Goal: Book appointment/travel/reservation

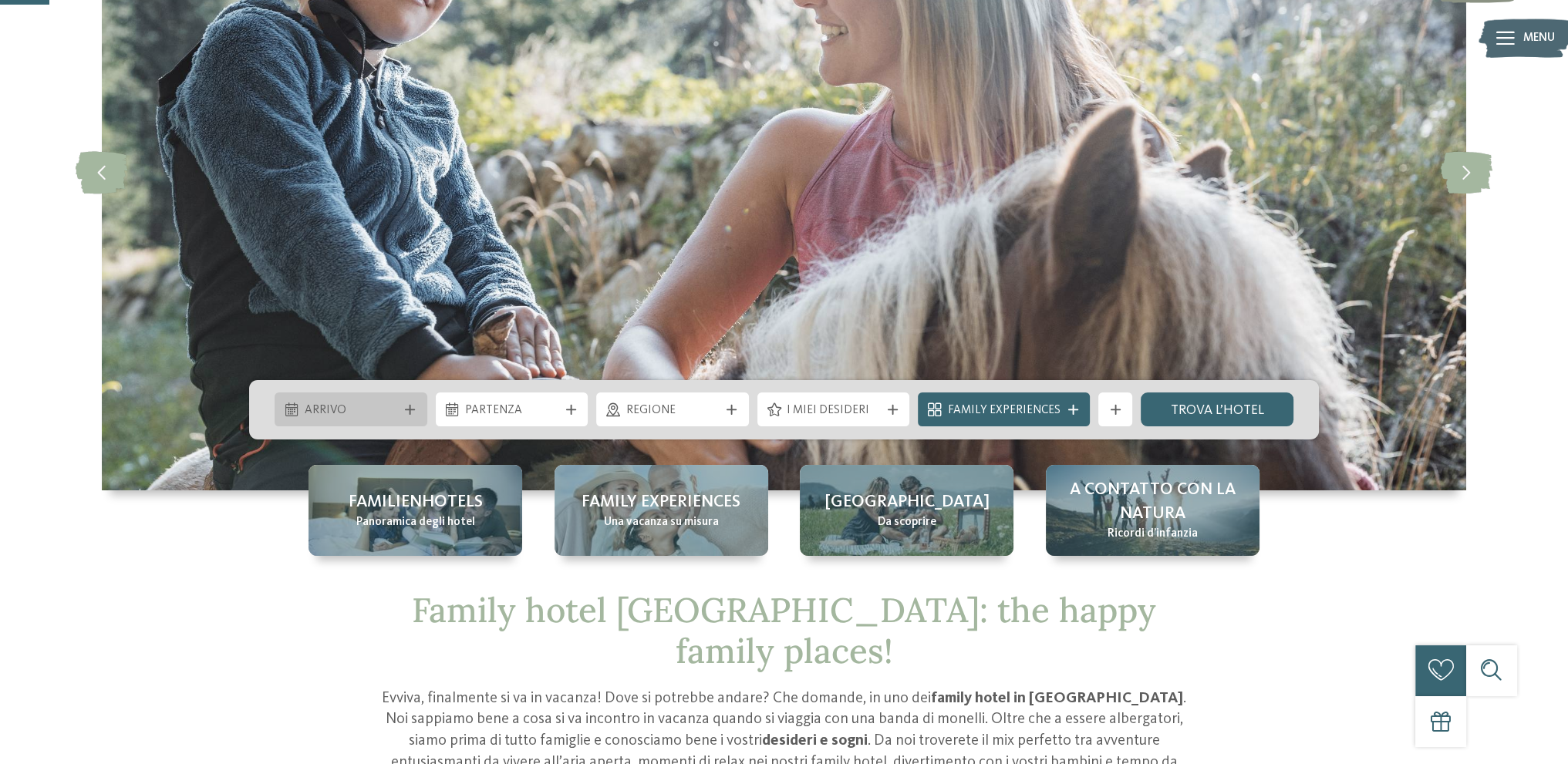
click at [313, 406] on span "Arrivo" at bounding box center [351, 411] width 93 height 17
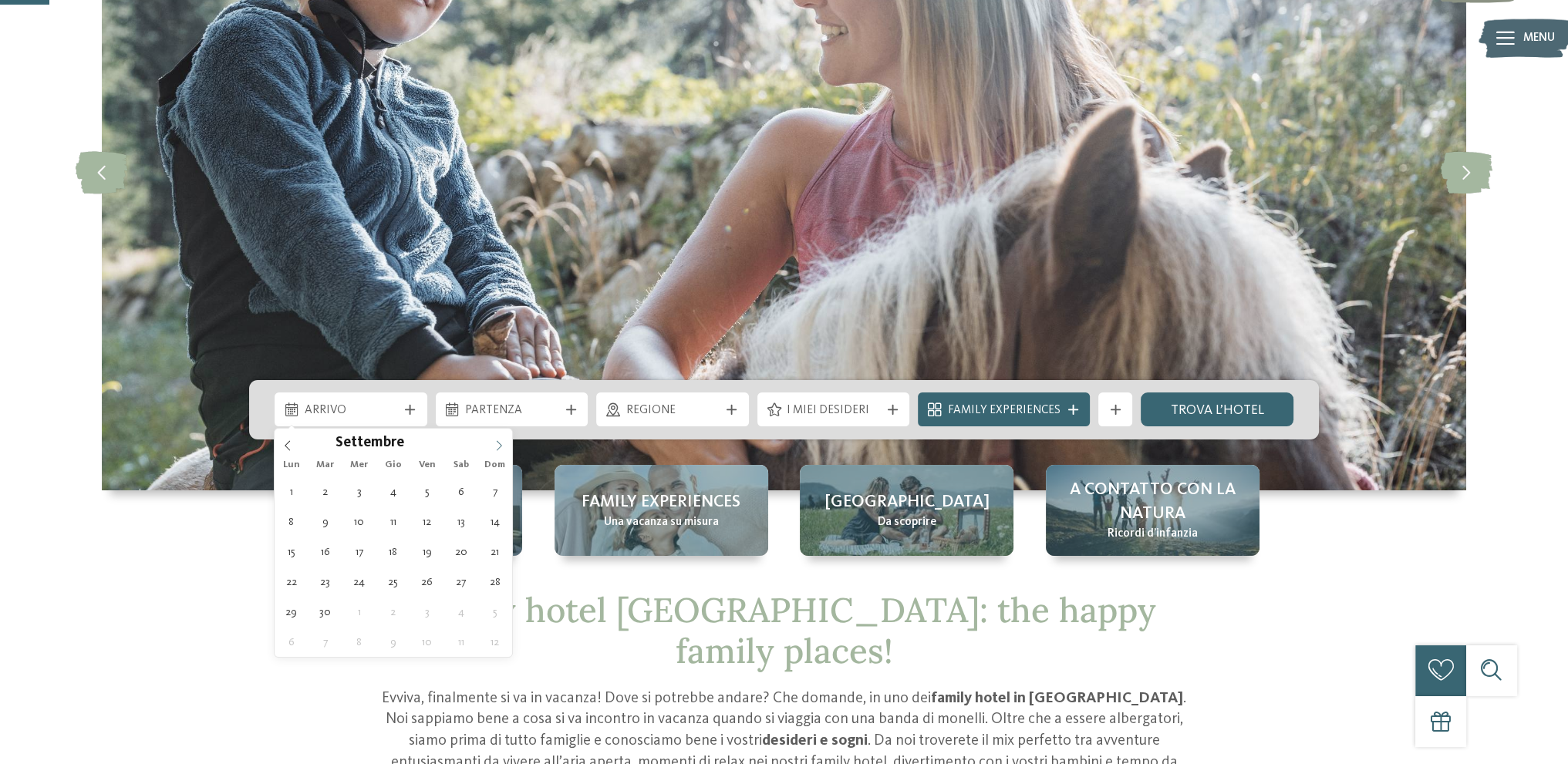
click at [501, 449] on icon at bounding box center [499, 445] width 11 height 11
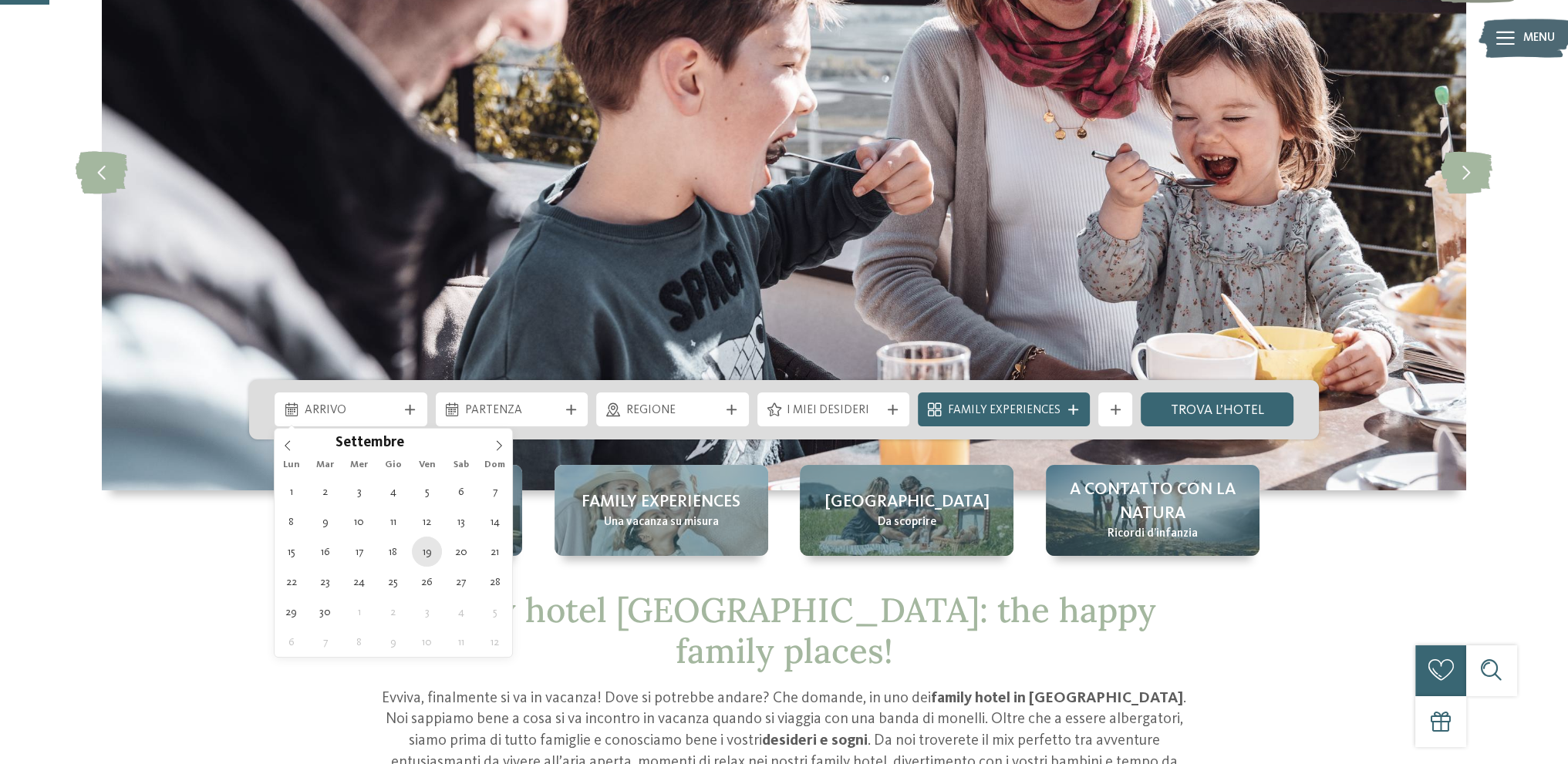
type div "[DATE]"
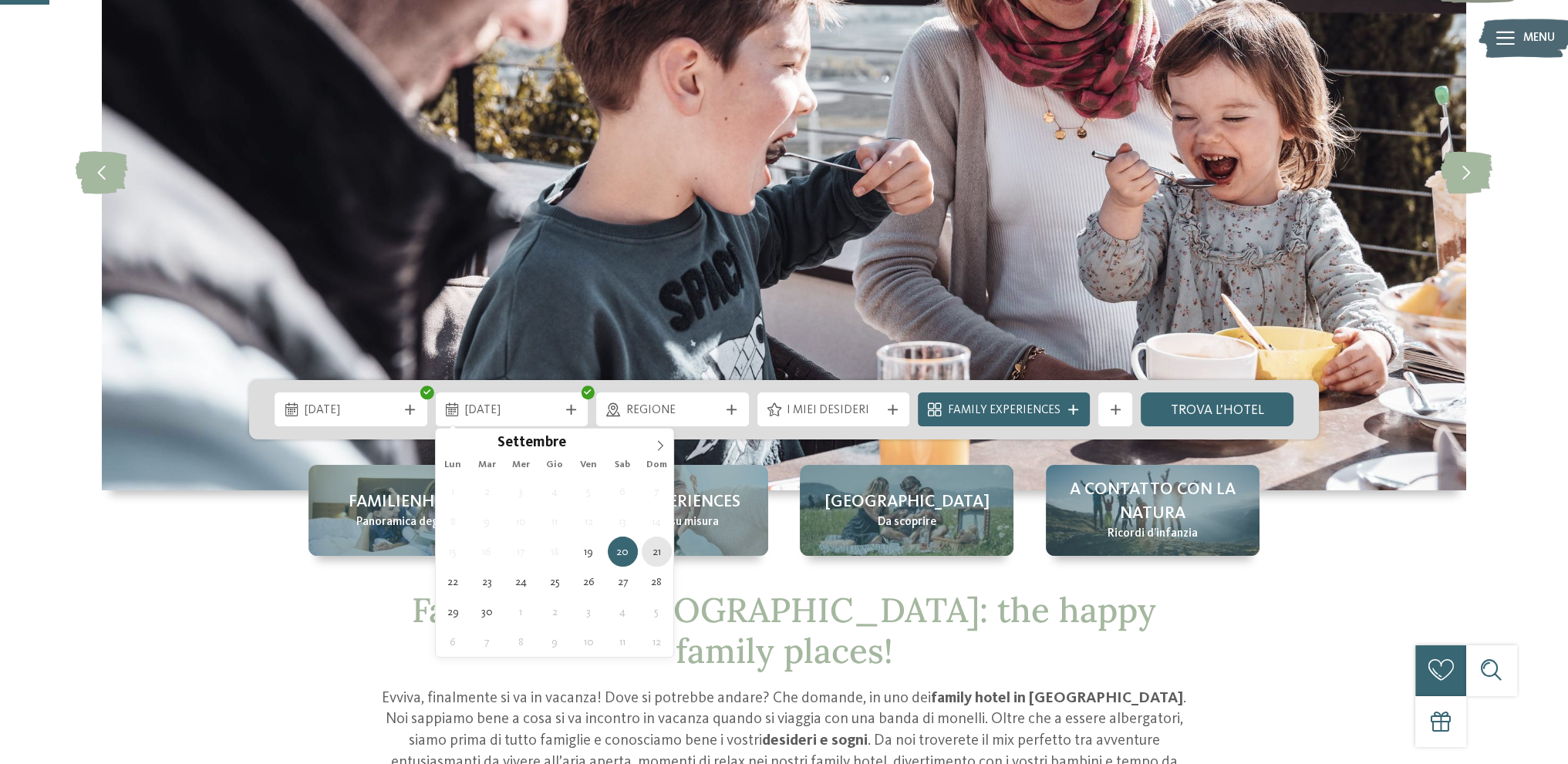
type div "[DATE]"
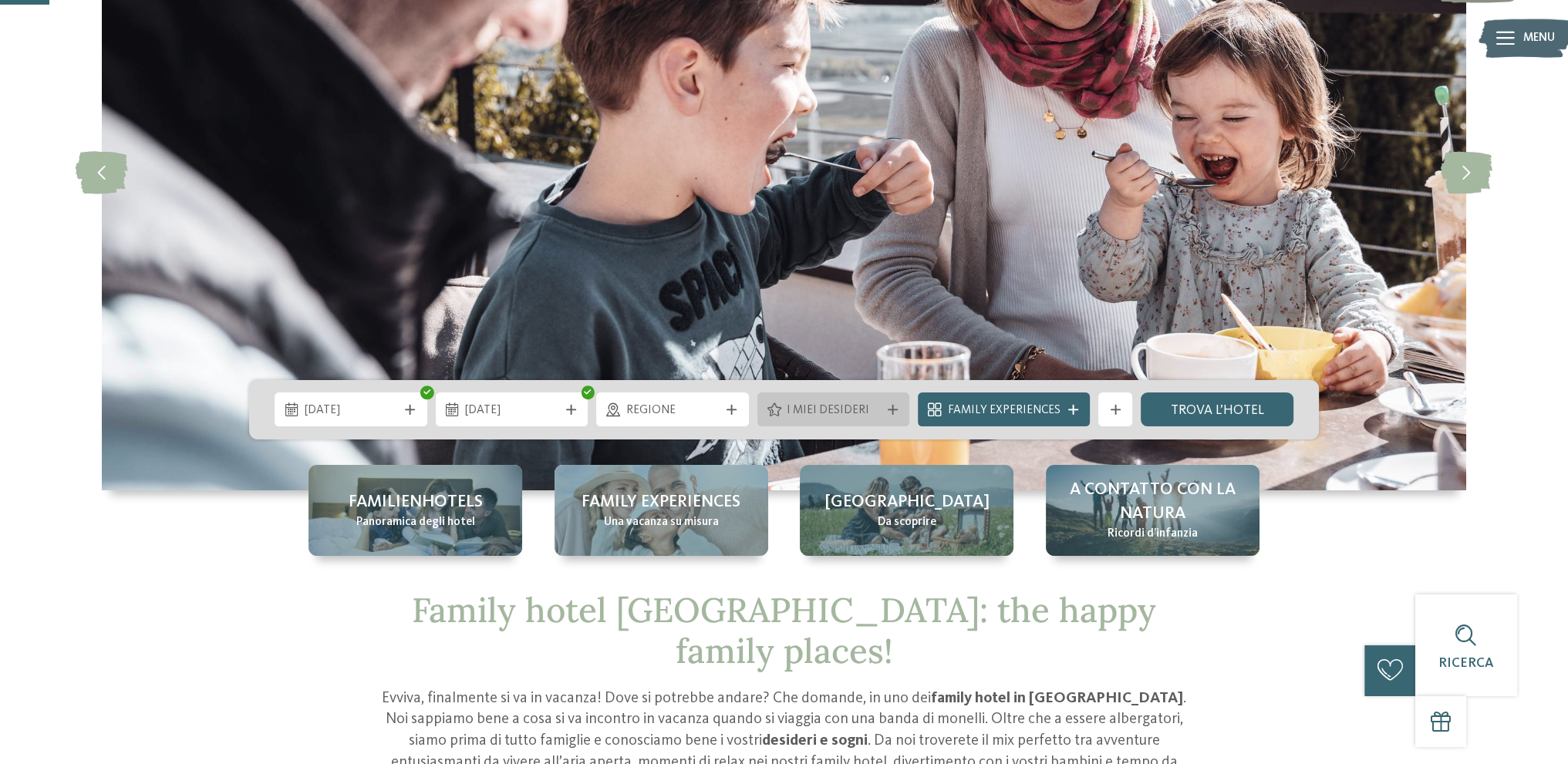
click at [838, 414] on span "I miei desideri" at bounding box center [833, 411] width 93 height 17
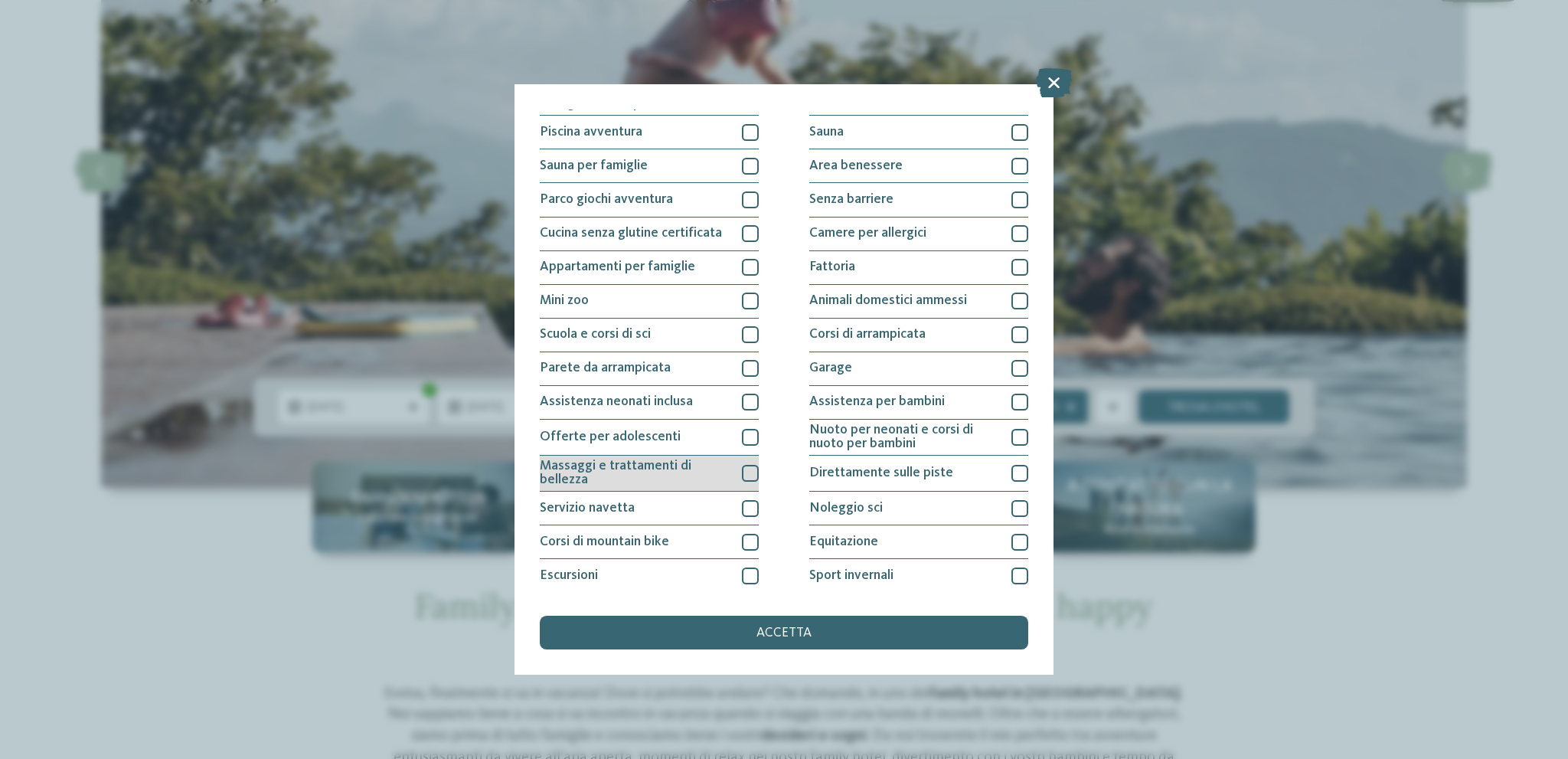
scroll to position [125, 0]
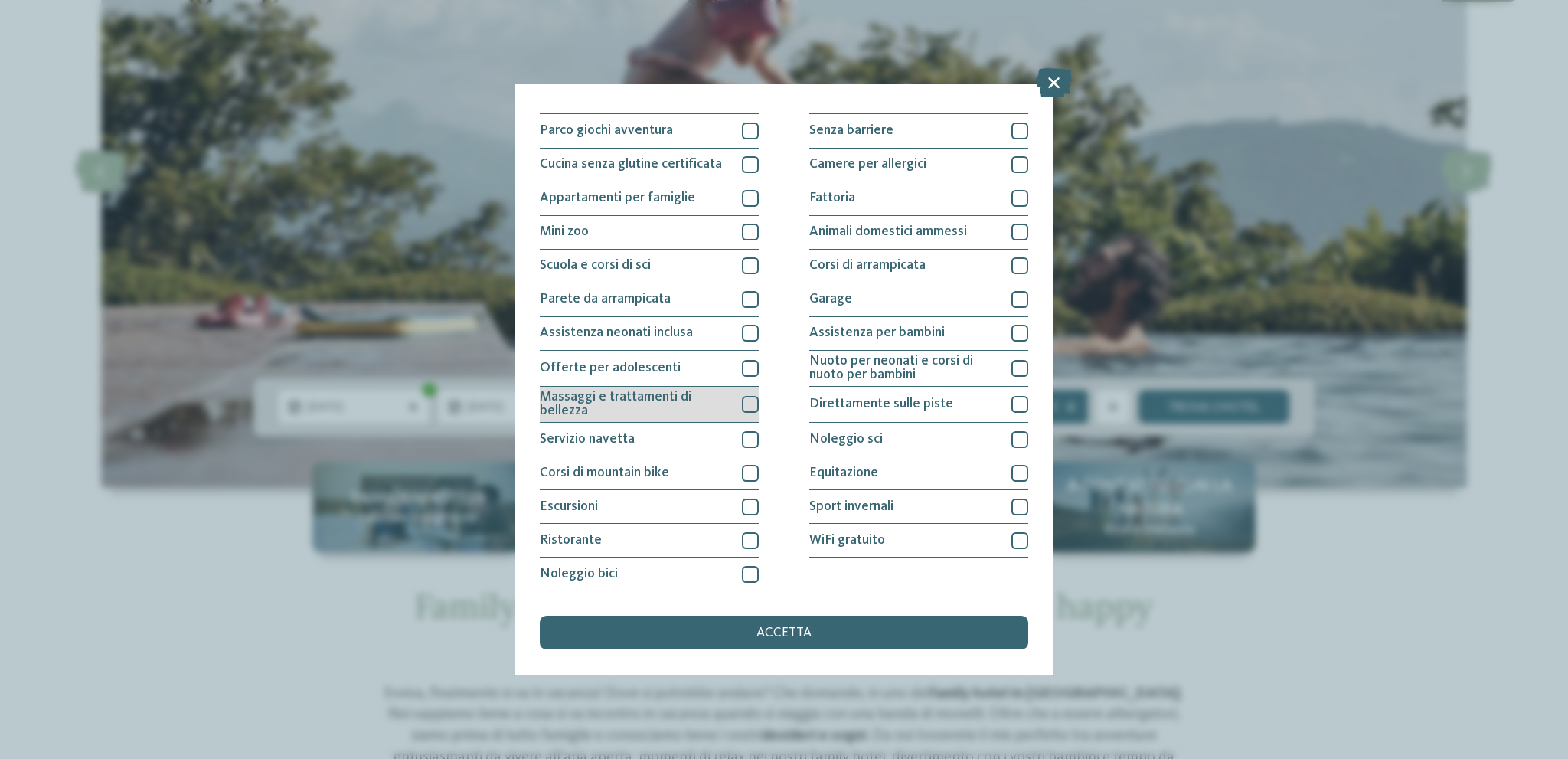
click at [742, 401] on div at bounding box center [750, 404] width 17 height 17
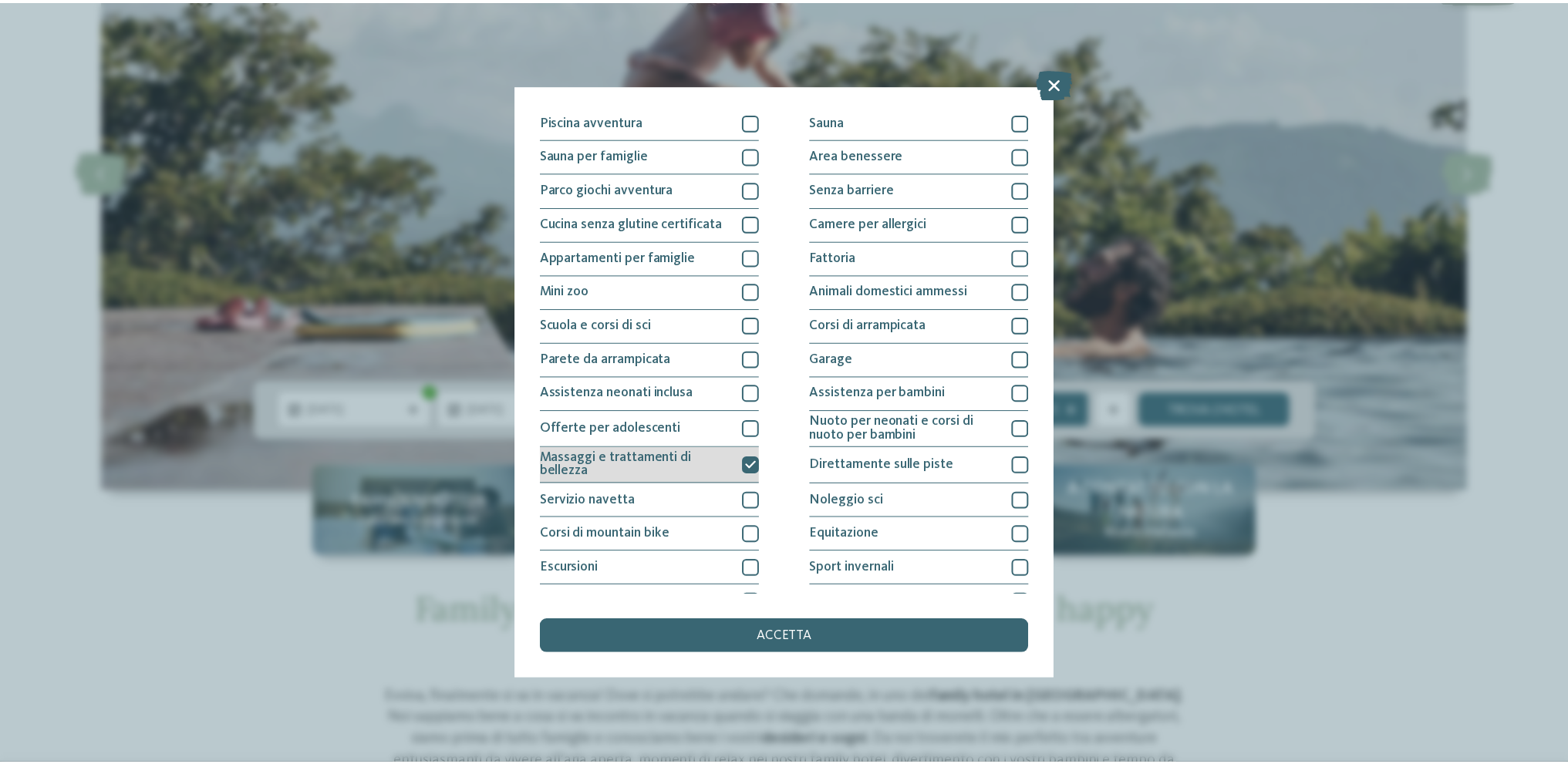
scroll to position [0, 0]
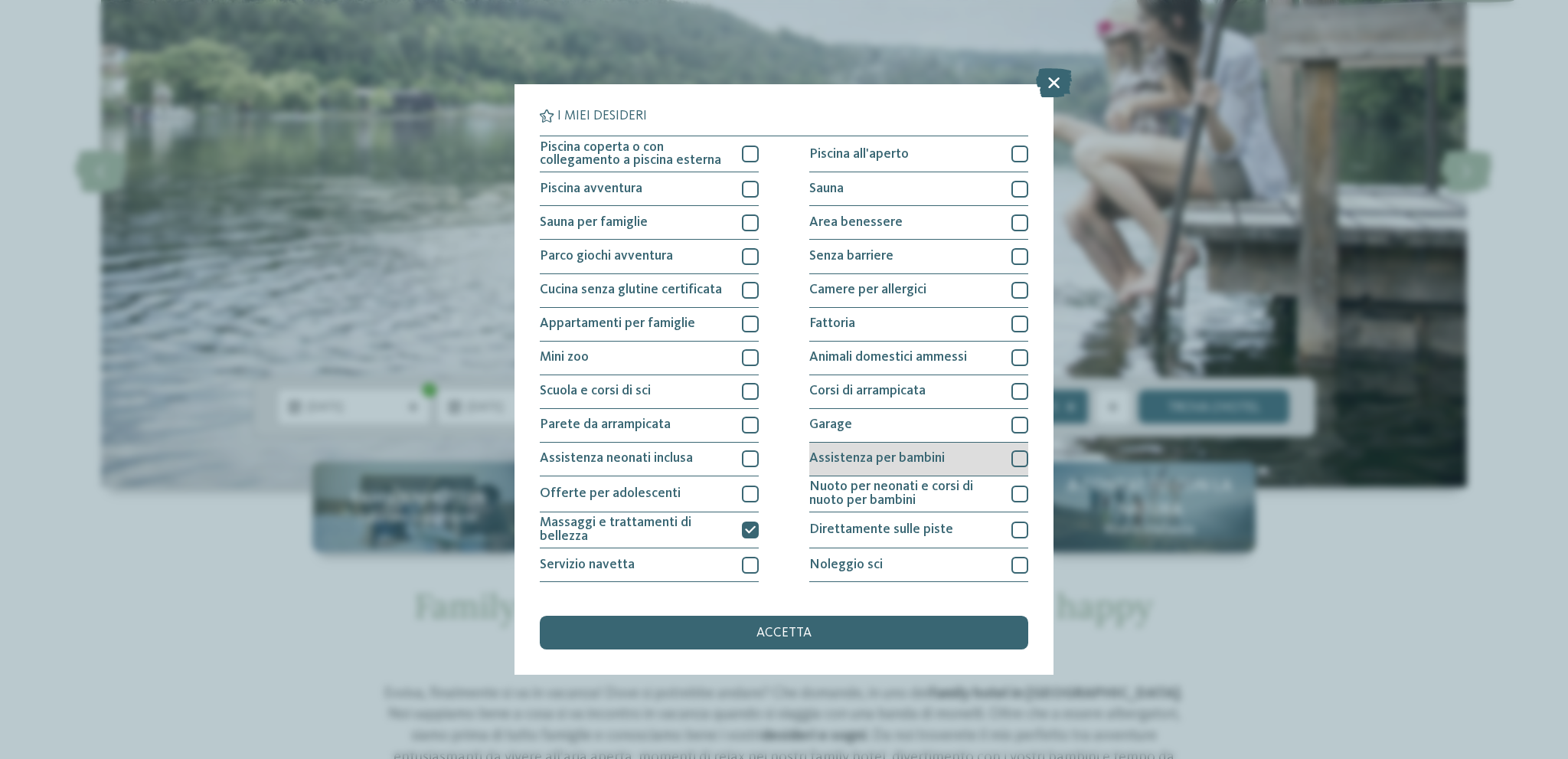
click at [1011, 459] on div at bounding box center [1020, 458] width 17 height 17
click at [1011, 491] on div at bounding box center [1020, 494] width 17 height 17
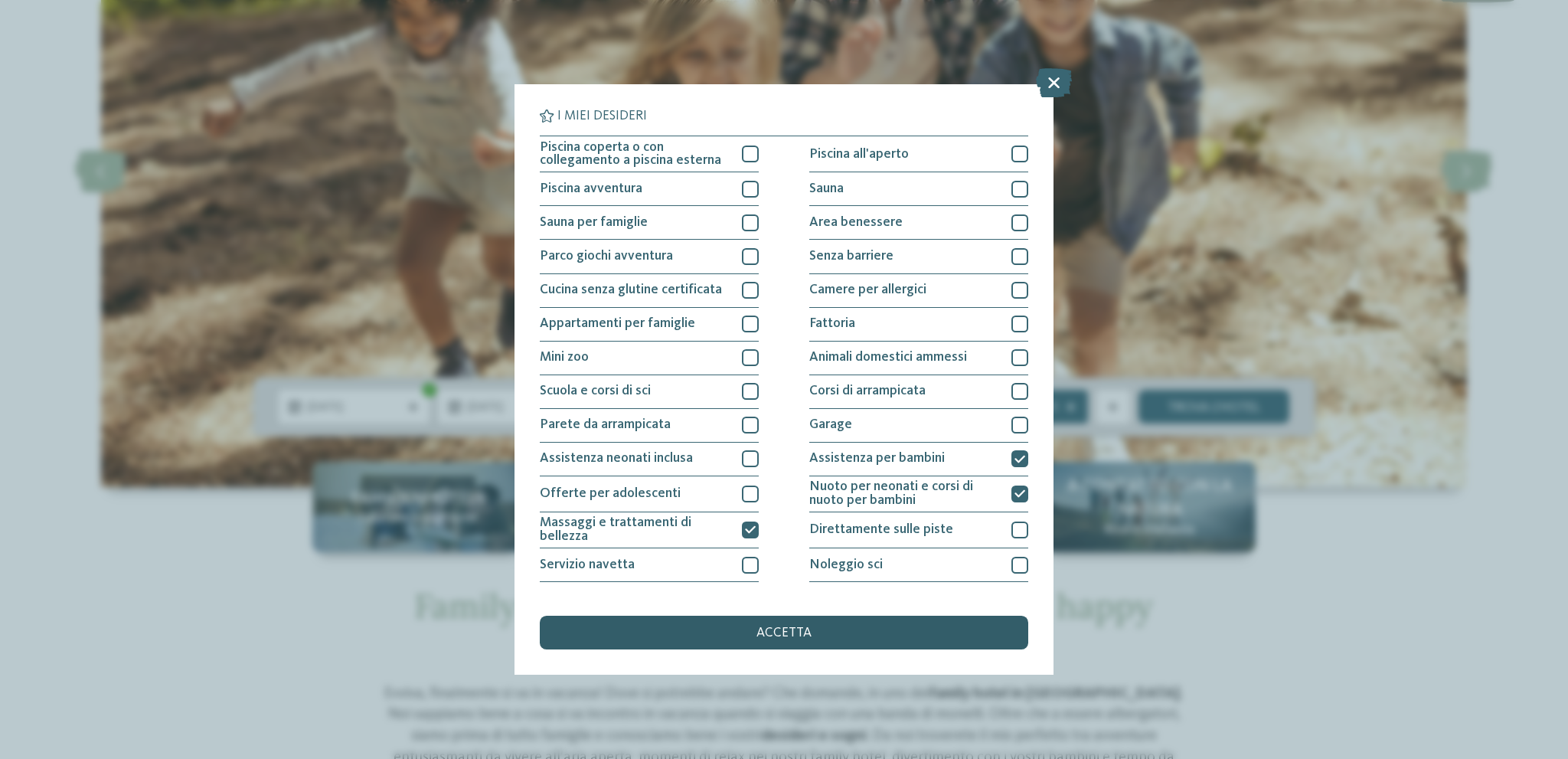
click at [863, 634] on div "accetta" at bounding box center [784, 633] width 488 height 33
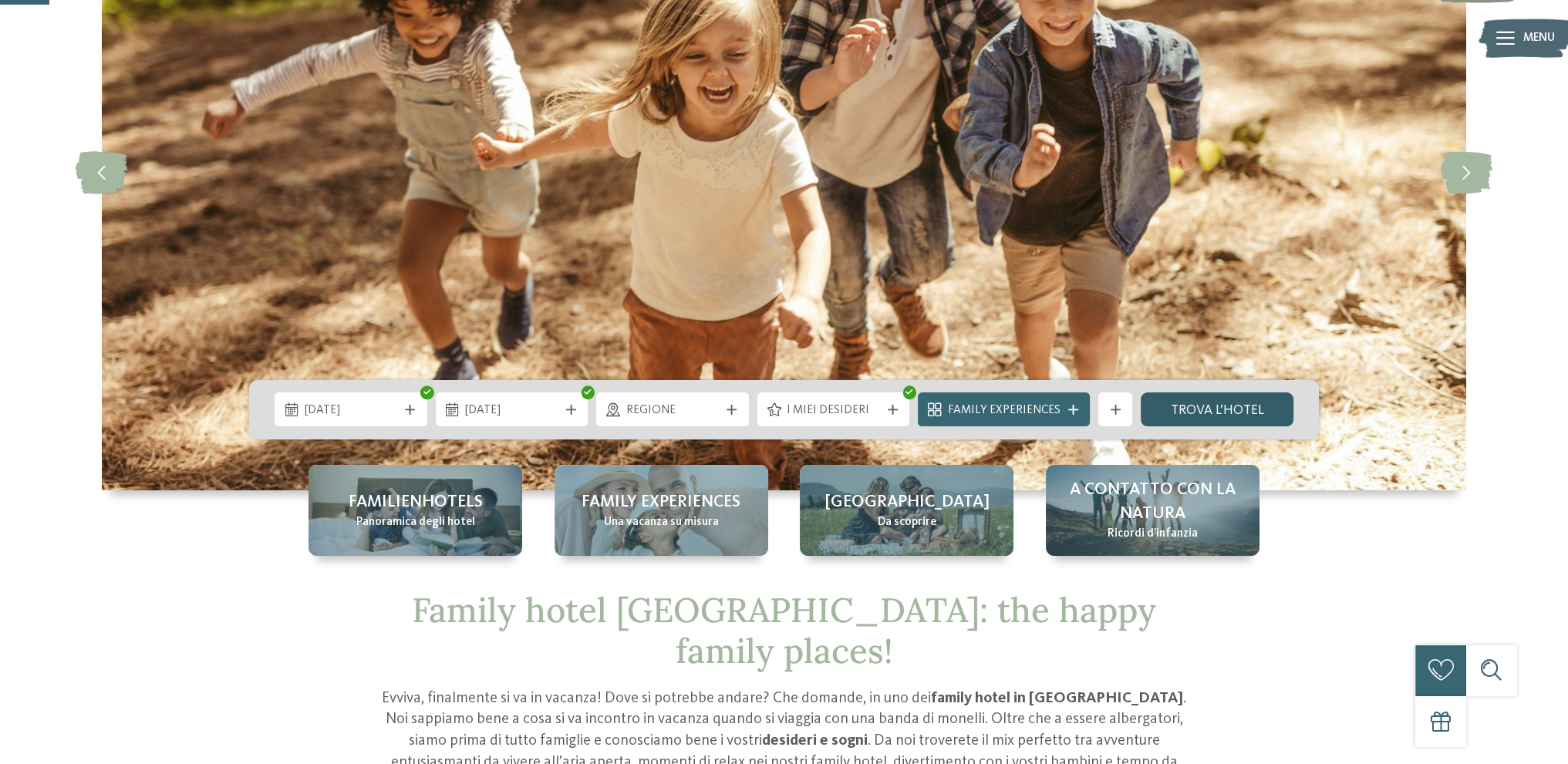
click at [1169, 414] on link "trova l’hotel" at bounding box center [1217, 409] width 153 height 34
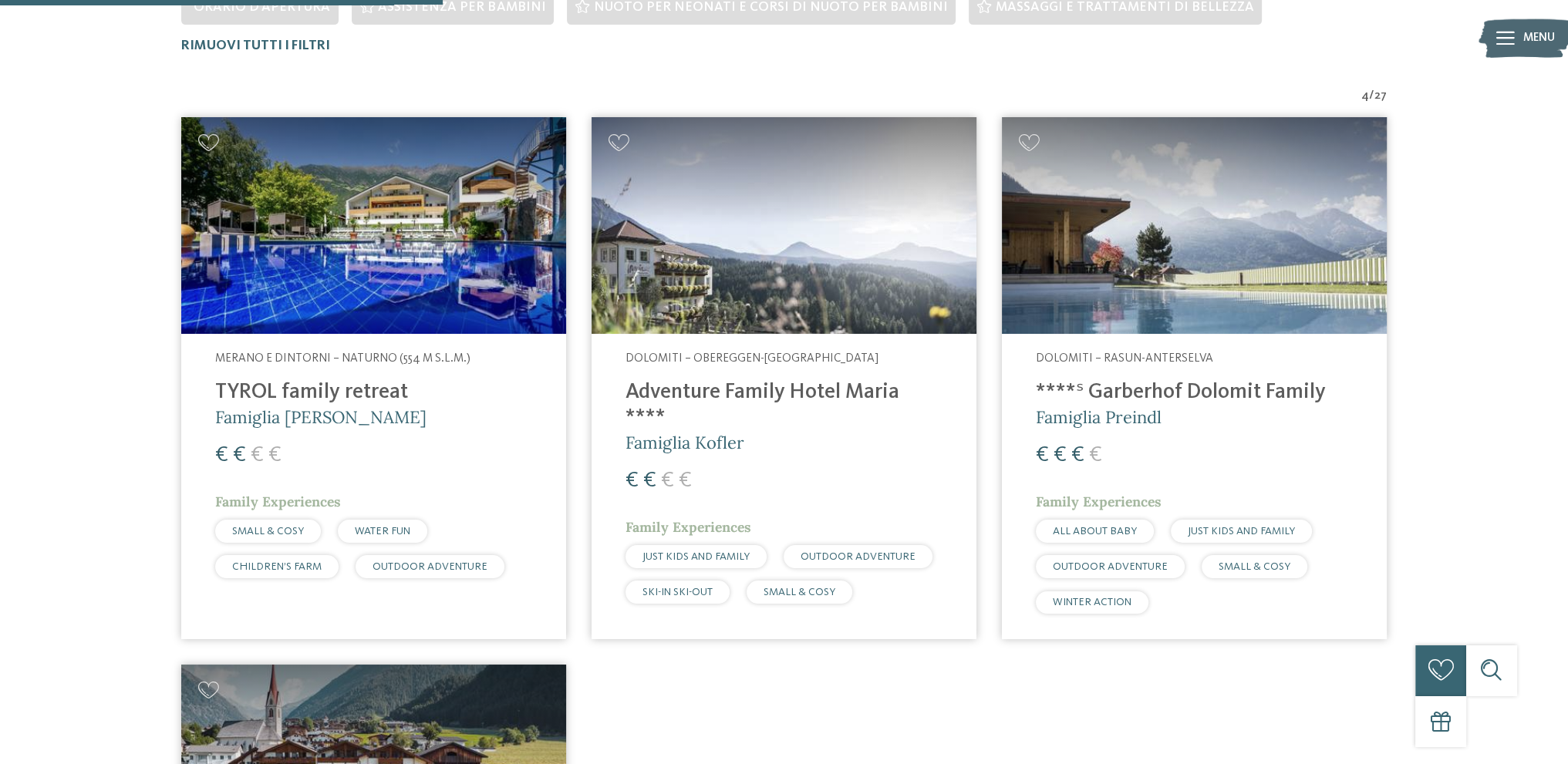
scroll to position [565, 0]
